Goal: Task Accomplishment & Management: Use online tool/utility

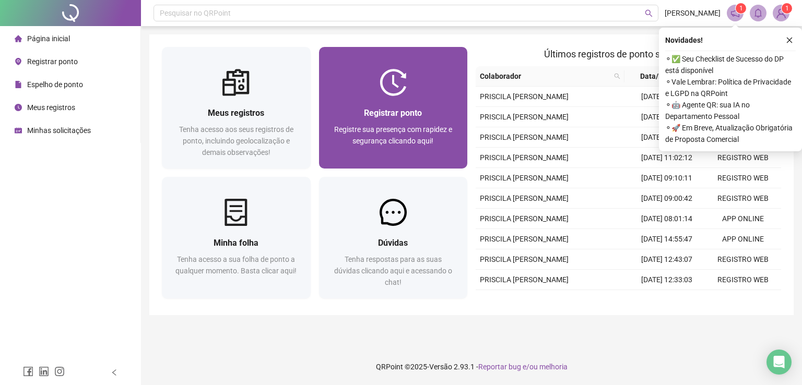
click at [424, 100] on div "Registrar ponto Registre sua presença com rapidez e segurança clicando aqui!" at bounding box center [393, 132] width 149 height 73
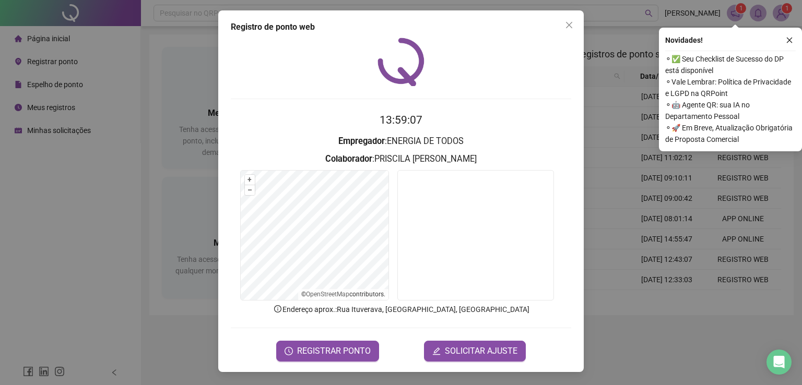
click at [514, 116] on h2 "13:59:07" at bounding box center [401, 120] width 340 height 17
click at [359, 345] on span "REGISTRAR PONTO" at bounding box center [334, 351] width 74 height 13
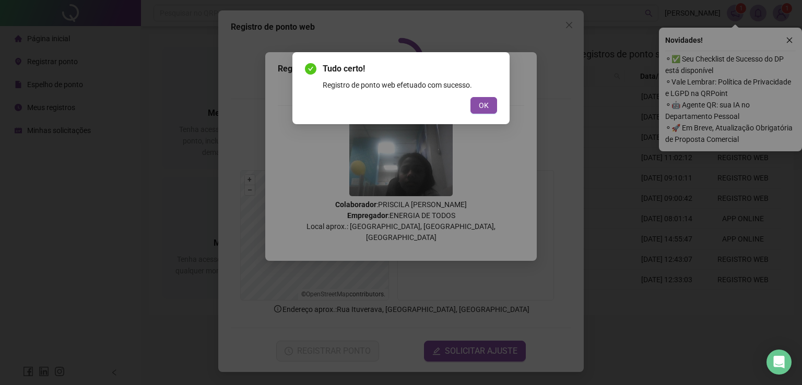
click at [490, 109] on div "Tudo certo! Registro de ponto web efetuado com sucesso. OK" at bounding box center [401, 192] width 802 height 385
click at [486, 107] on span "OK" at bounding box center [484, 105] width 10 height 11
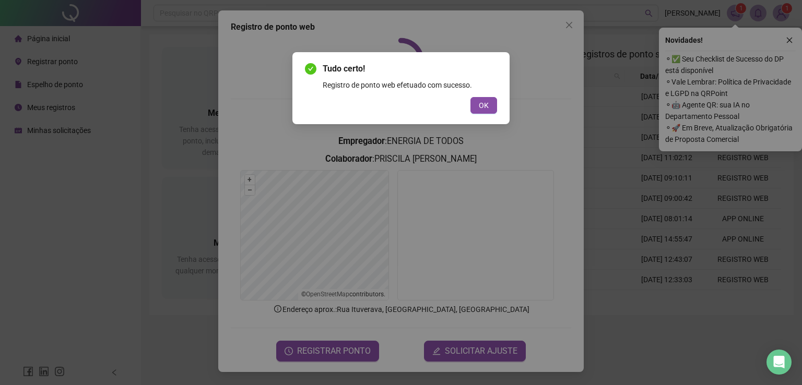
click at [487, 107] on div "Tudo certo! Registro de ponto web efetuado com sucesso. OK" at bounding box center [401, 192] width 802 height 385
